Goal: Navigation & Orientation: Find specific page/section

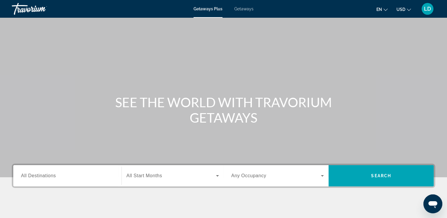
click at [243, 12] on div "Getaways Plus Getaways en English Español Français Italiano Português русский U…" at bounding box center [223, 8] width 447 height 15
click at [243, 9] on span "Getaways" at bounding box center [243, 8] width 19 height 5
click at [208, 10] on span "Getaways Plus" at bounding box center [207, 8] width 29 height 5
